Goal: Check status: Check status

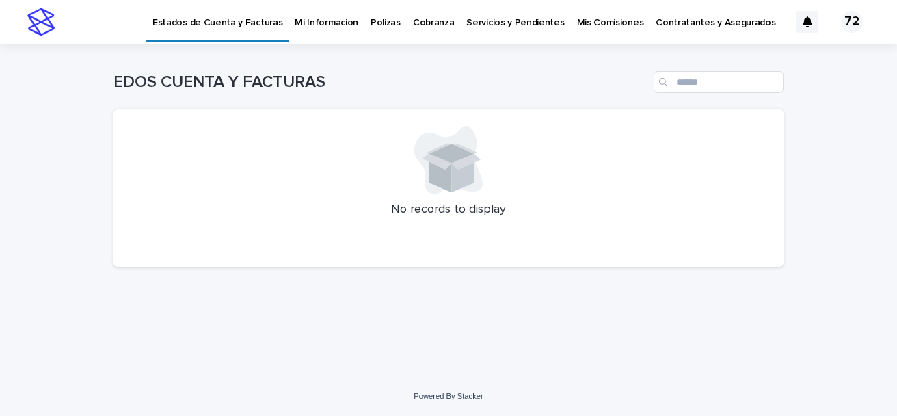
click at [375, 21] on p "Polizas" at bounding box center [386, 14] width 30 height 29
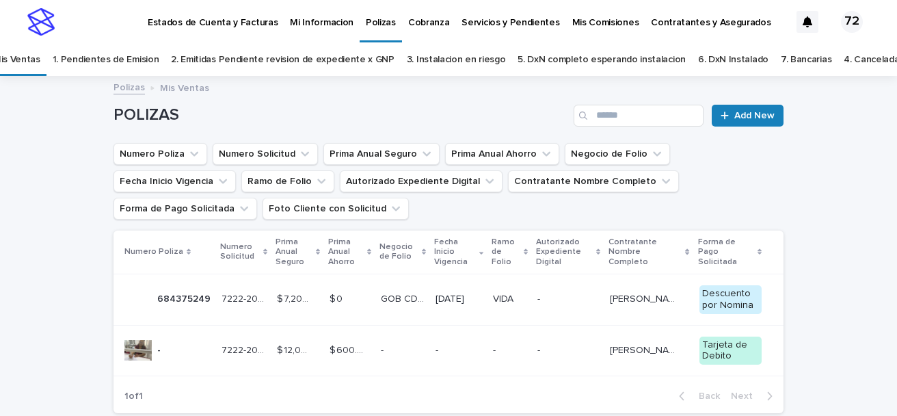
click at [180, 297] on p "684375249" at bounding box center [185, 298] width 56 height 14
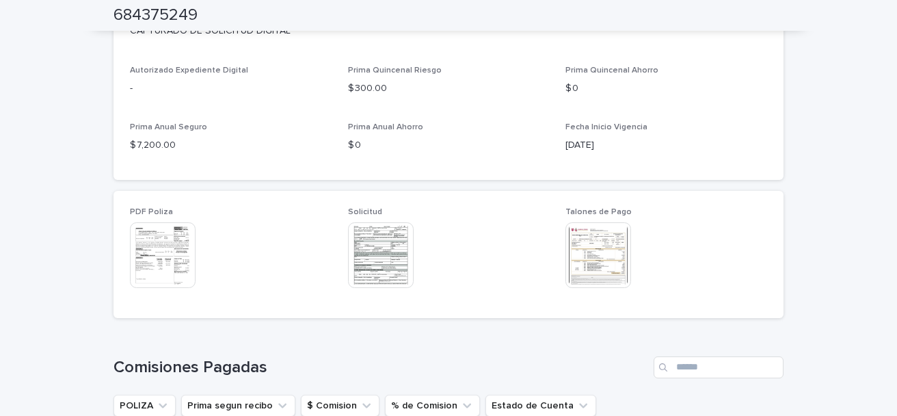
scroll to position [554, 0]
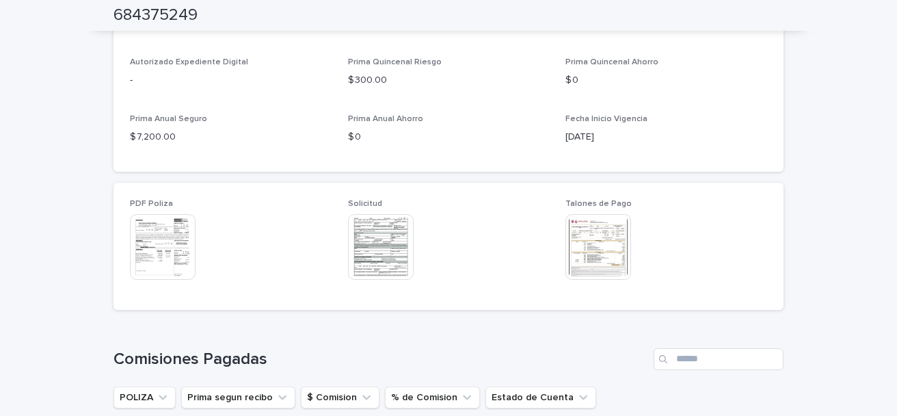
click at [153, 235] on img at bounding box center [163, 247] width 66 height 66
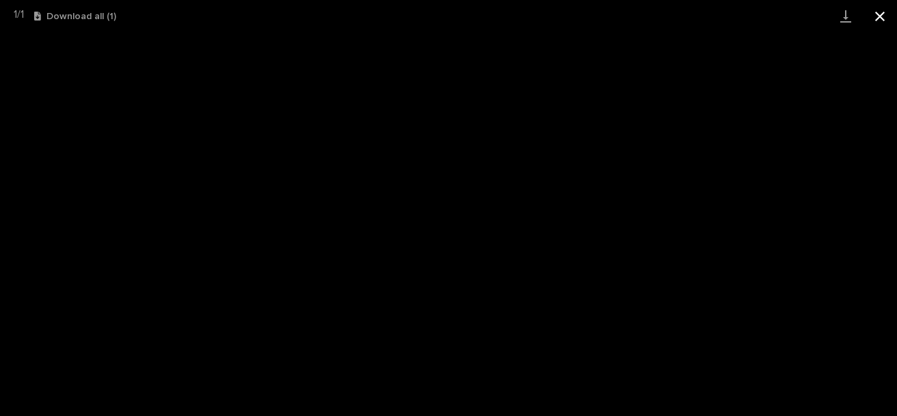
click at [881, 18] on button "Close gallery" at bounding box center [880, 16] width 34 height 32
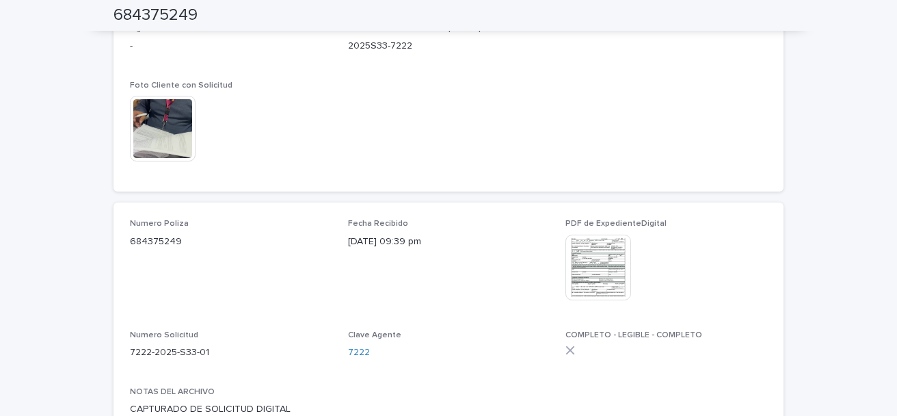
scroll to position [0, 0]
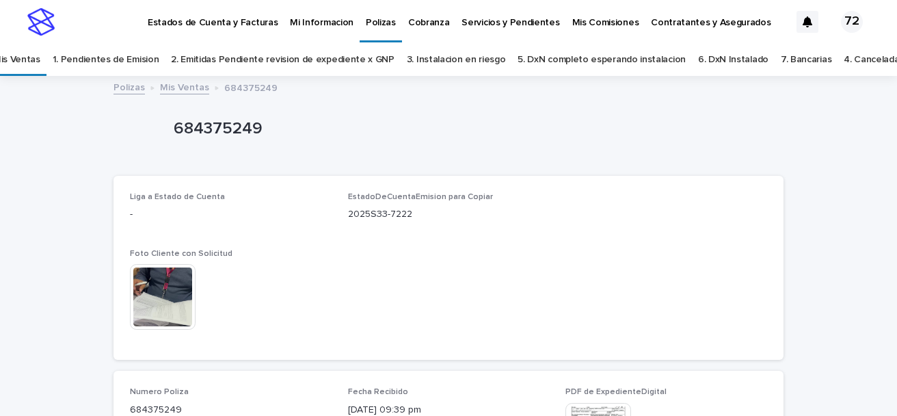
click at [803, 19] on icon at bounding box center [808, 21] width 10 height 11
